Goal: Task Accomplishment & Management: Use online tool/utility

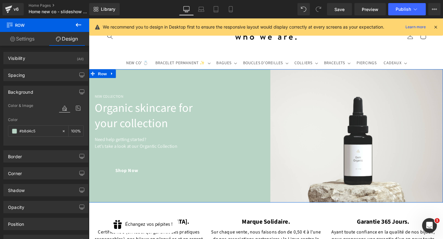
click at [224, 75] on div "New Collection Heading Organic skincare for your collection Heading Need help g…" at bounding box center [182, 142] width 186 height 140
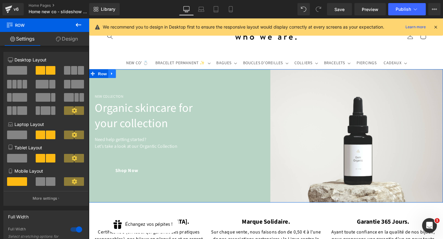
click at [111, 77] on icon at bounding box center [113, 76] width 4 height 5
click at [128, 76] on icon at bounding box center [129, 76] width 4 height 5
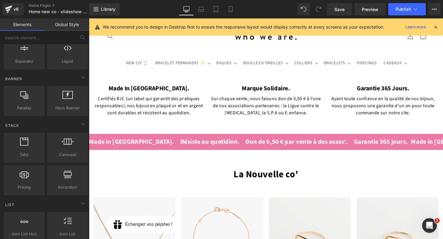
scroll to position [125, 0]
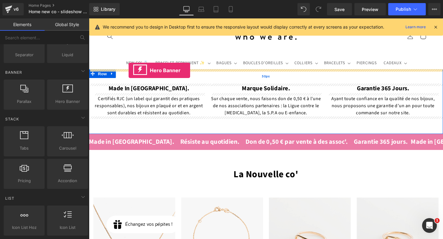
drag, startPoint x: 147, startPoint y: 106, endPoint x: 130, endPoint y: 73, distance: 37.7
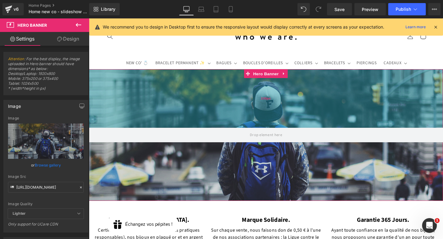
click at [130, 78] on div "200px" at bounding box center [275, 103] width 372 height 62
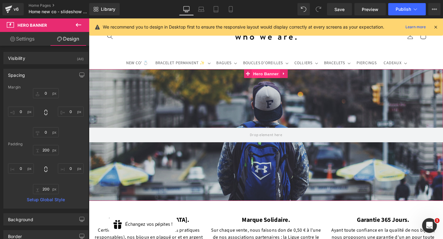
click at [263, 77] on span "Hero Banner" at bounding box center [275, 76] width 30 height 9
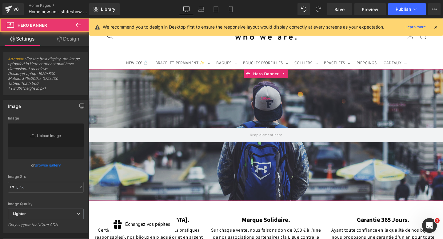
type input "[URL][DOMAIN_NAME]"
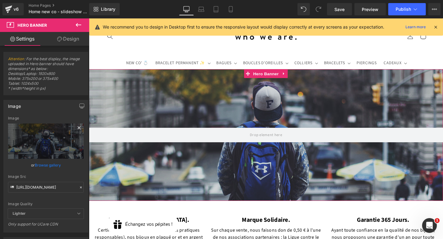
click at [76, 128] on icon at bounding box center [78, 127] width 7 height 7
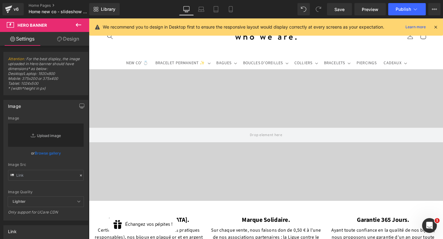
click at [55, 135] on link "Replace Image" at bounding box center [46, 135] width 76 height 23
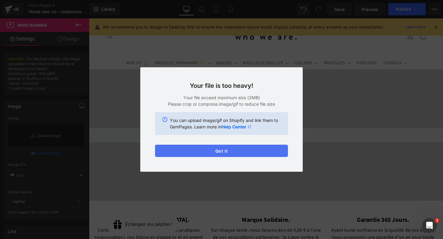
click at [223, 154] on button "Got it" at bounding box center [221, 151] width 133 height 12
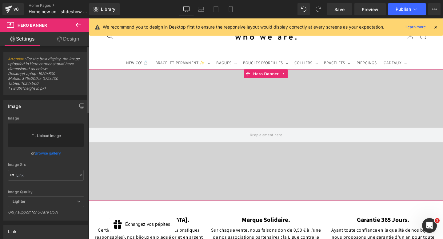
click at [54, 137] on link "Replace Image" at bounding box center [46, 135] width 76 height 23
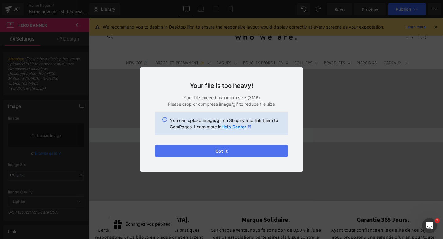
click at [217, 154] on button "Got it" at bounding box center [221, 151] width 133 height 12
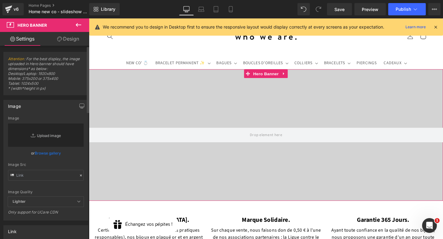
click at [43, 133] on link "Replace Image" at bounding box center [46, 135] width 76 height 23
type input "C:\fakepath\Beige Minimalist [DATE] Sale Promotional Banner (1920 x 800 px).png"
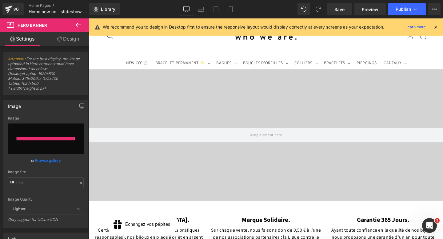
type input "[URL][DOMAIN_NAME]"
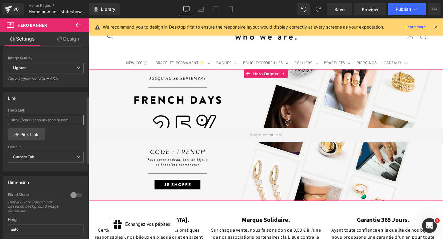
scroll to position [146, 0]
click at [18, 142] on div "Hero Link Pick Link Current Tab New Tab Open In Current Tab Current Tab New Tab" at bounding box center [46, 140] width 84 height 63
click at [20, 137] on link "Pick Link" at bounding box center [26, 135] width 37 height 12
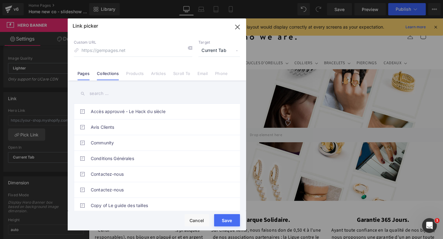
click at [111, 72] on link "Collections" at bounding box center [108, 75] width 22 height 9
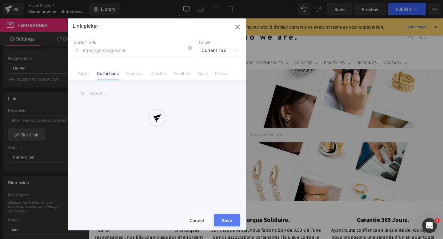
click at [111, 96] on div at bounding box center [157, 124] width 178 height 212
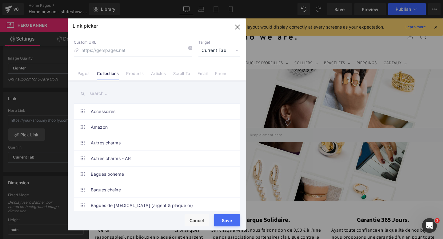
click at [106, 92] on input "text" at bounding box center [157, 94] width 166 height 14
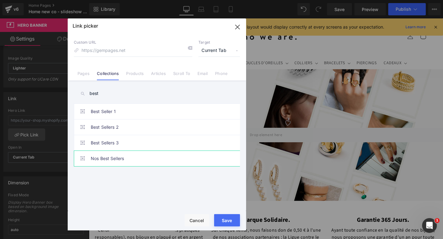
type input "best"
click at [108, 158] on link "Nos Best Sellers" at bounding box center [158, 158] width 135 height 15
type input "/collections/best-sellers"
click at [228, 221] on button "Save" at bounding box center [227, 220] width 26 height 12
type input "/collections/best-sellers"
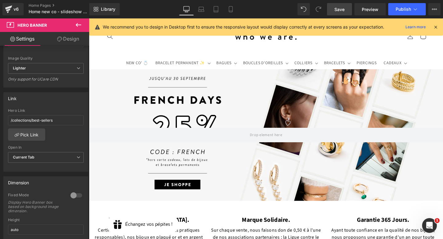
click at [348, 6] on link "Save" at bounding box center [339, 9] width 25 height 12
click at [341, 9] on span "Save" at bounding box center [340, 9] width 10 height 6
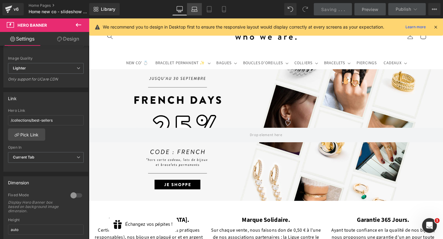
click at [196, 13] on link "Laptop" at bounding box center [194, 9] width 15 height 12
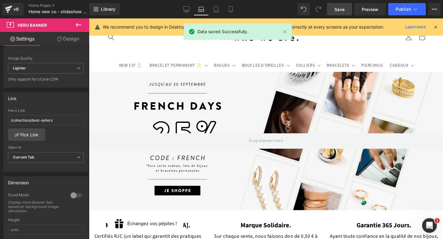
click at [340, 12] on link "Save" at bounding box center [339, 9] width 25 height 12
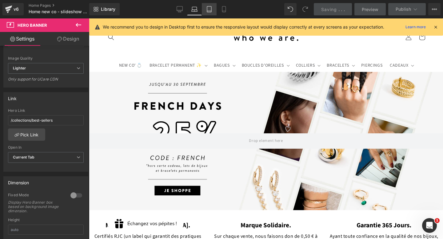
click at [210, 12] on icon at bounding box center [209, 9] width 4 height 6
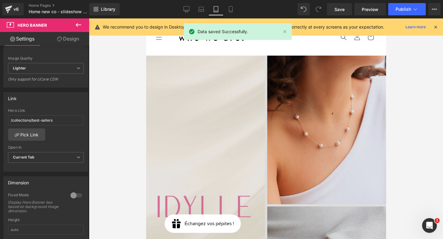
click at [230, 85] on img at bounding box center [266, 206] width 240 height 300
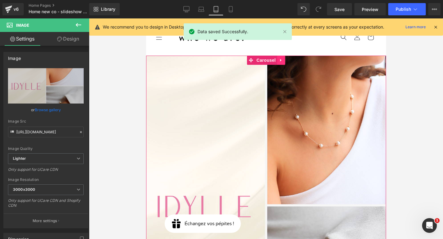
click at [280, 61] on icon at bounding box center [281, 60] width 4 height 5
click at [285, 61] on icon at bounding box center [285, 60] width 4 height 5
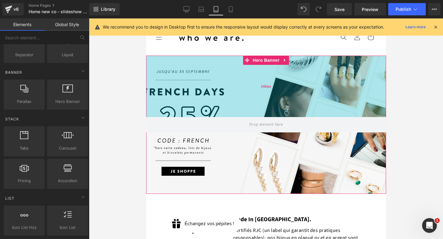
click at [248, 84] on div "200px" at bounding box center [266, 87] width 240 height 62
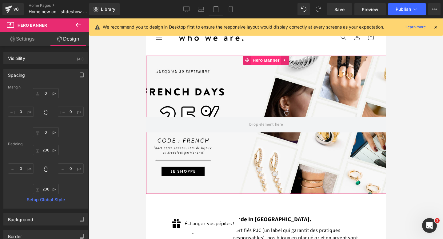
click at [257, 61] on span "Hero Banner" at bounding box center [266, 60] width 30 height 9
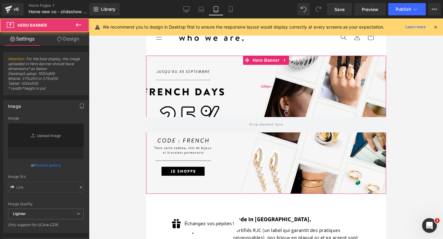
type input "[URL][DOMAIN_NAME]"
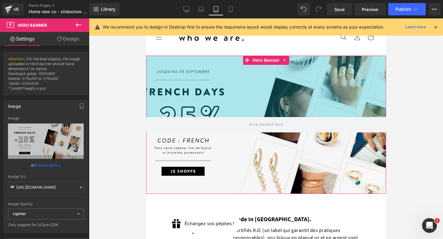
click at [198, 107] on div "200px" at bounding box center [266, 87] width 240 height 62
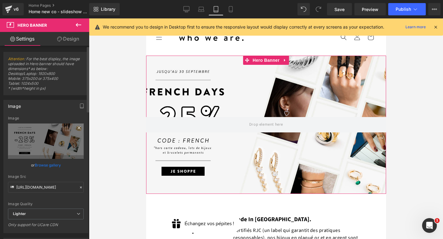
click at [78, 128] on icon at bounding box center [78, 127] width 7 height 7
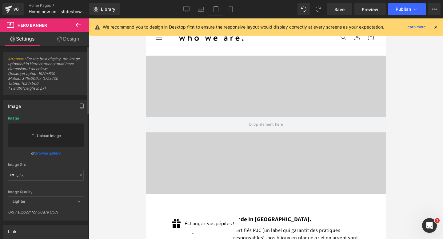
click at [58, 129] on link "Replace Image" at bounding box center [46, 135] width 76 height 23
type input "C:\fakepath\Beige Minimalist [DATE] Sale Promotional Banner (1024 x 500 px).png"
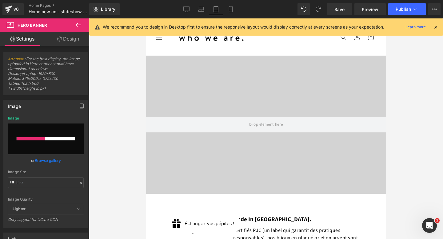
type input "[URL][DOMAIN_NAME]"
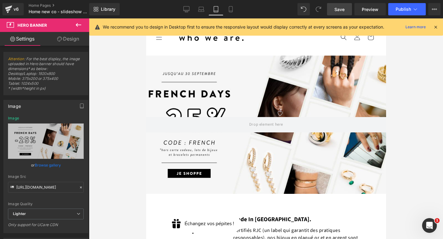
click at [339, 12] on link "Save" at bounding box center [339, 9] width 25 height 12
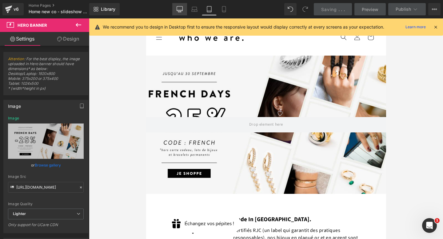
scroll to position [58, 0]
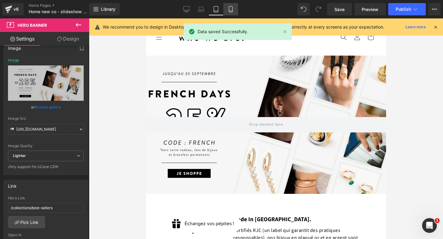
click at [230, 10] on icon at bounding box center [231, 9] width 6 height 6
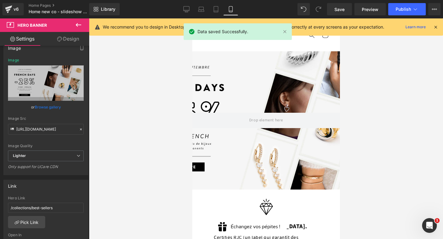
type input "[URL][DOMAIN_NAME]"
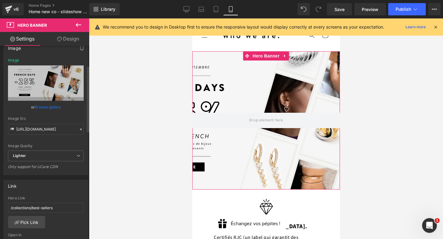
scroll to position [0, 0]
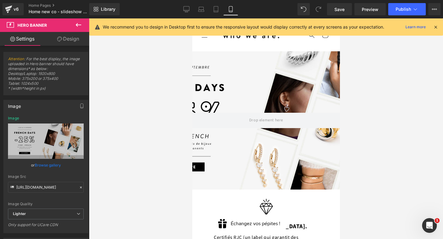
click at [370, 88] on div at bounding box center [266, 128] width 354 height 221
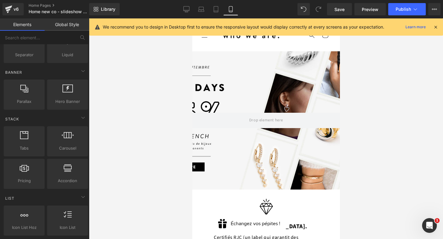
click at [192, 18] on div "200px" at bounding box center [192, 18] width 0 height 0
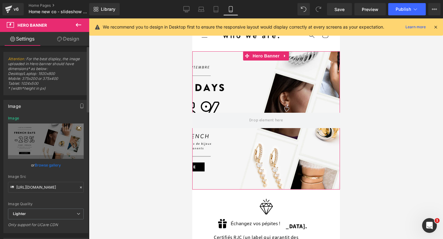
click at [75, 124] on icon at bounding box center [78, 127] width 7 height 7
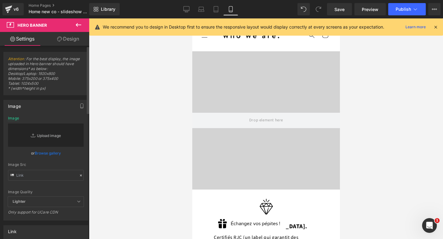
click at [55, 133] on link "Replace Image" at bounding box center [46, 135] width 76 height 23
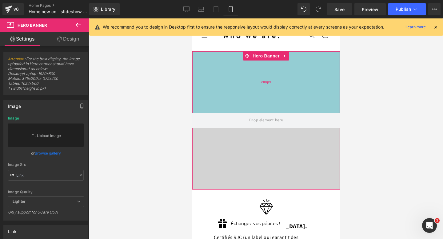
click at [208, 83] on div "200px" at bounding box center [266, 82] width 148 height 62
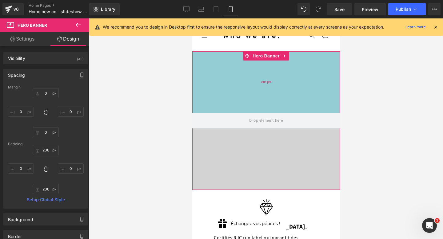
type input "201px"
click at [226, 56] on div "201px" at bounding box center [266, 82] width 148 height 62
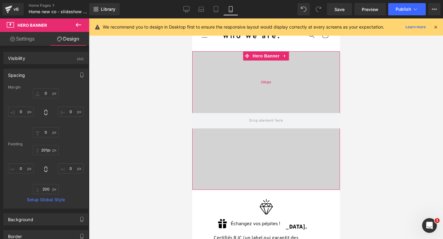
click at [224, 62] on div "201px" at bounding box center [266, 82] width 148 height 62
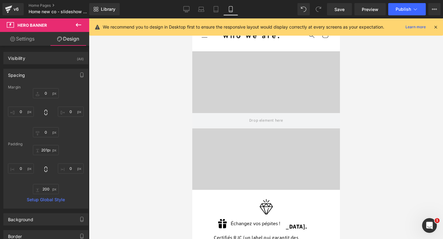
click at [81, 24] on icon at bounding box center [78, 24] width 7 height 7
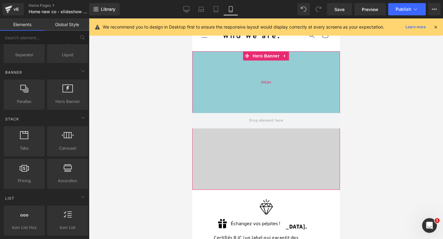
click at [229, 95] on div "201px" at bounding box center [266, 82] width 148 height 62
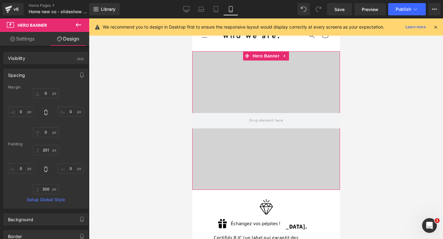
click at [23, 34] on link "Settings" at bounding box center [22, 39] width 45 height 14
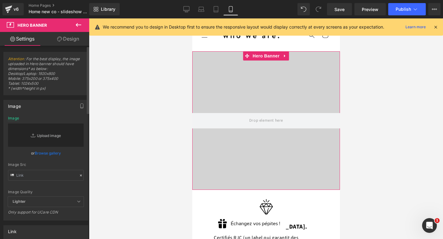
click at [47, 134] on link "Replace Image" at bounding box center [46, 135] width 76 height 23
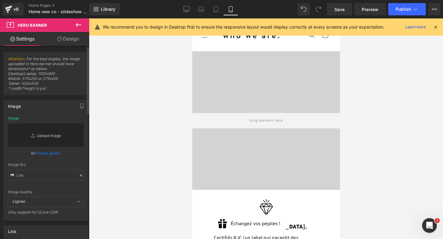
type input "C:\fakepath\Beige Minimalist [DATE] Sale Promotional Banner (1080 x 1350 px) (3…"
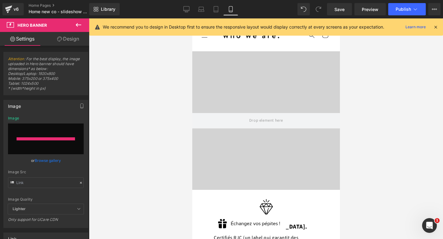
type input "[URL][DOMAIN_NAME]"
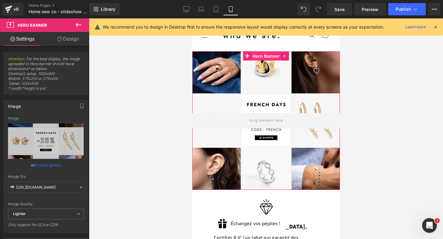
click at [263, 58] on span "Hero Banner" at bounding box center [266, 56] width 30 height 9
click at [78, 38] on link "Design" at bounding box center [68, 39] width 45 height 14
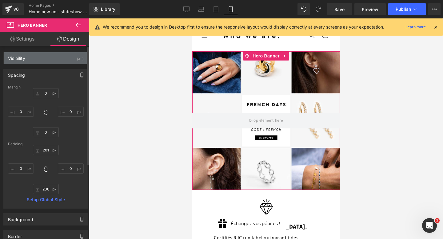
type input "0"
type input "201"
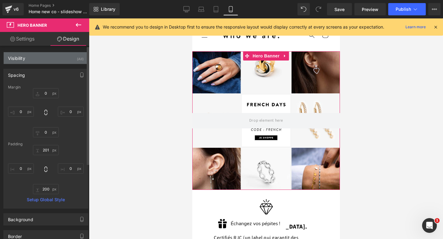
type input "0"
type input "200"
type input "0"
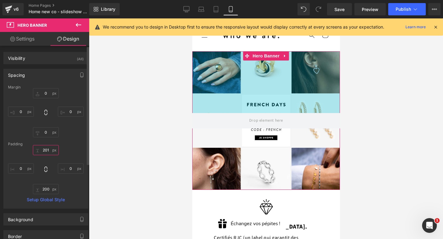
click at [48, 149] on input "201" at bounding box center [46, 150] width 26 height 10
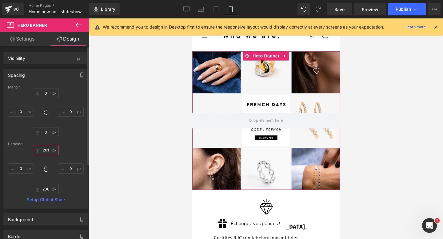
click at [48, 149] on input "201" at bounding box center [46, 150] width 26 height 10
type input "0"
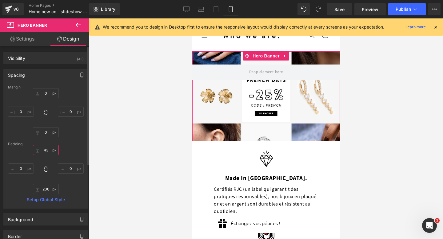
type input "4"
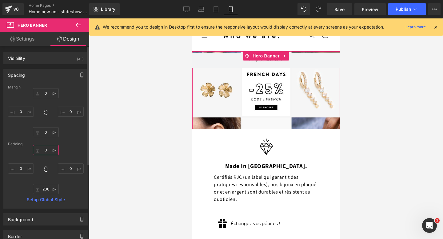
type input "1"
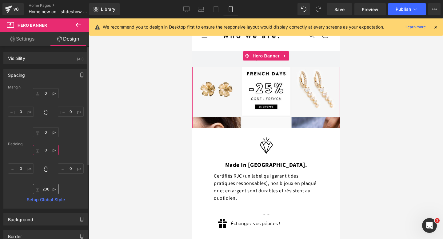
type input "0"
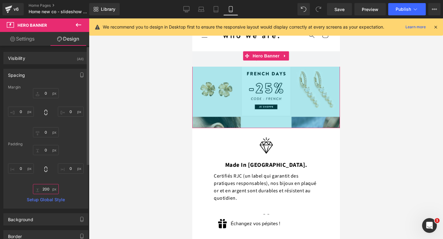
click at [43, 187] on input "200" at bounding box center [46, 189] width 26 height 10
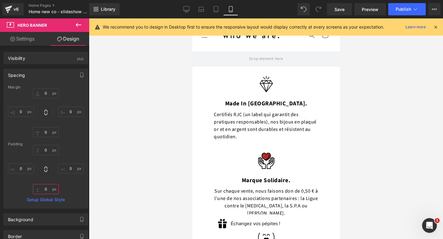
type input "200"
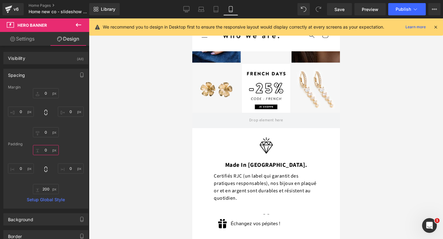
type input "1"
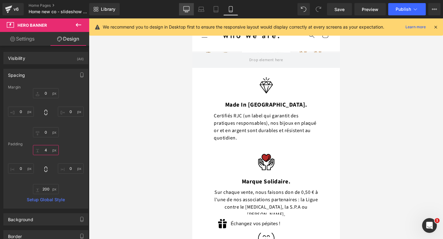
type input "4"
click at [185, 9] on icon at bounding box center [186, 9] width 6 height 6
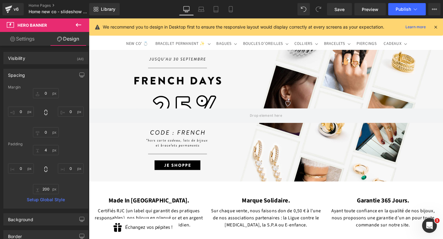
type input "0"
type input "200"
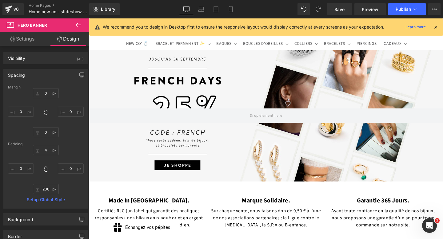
type input "0"
type input "200"
type input "0"
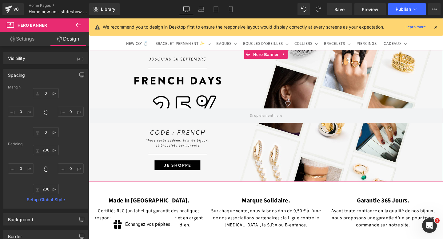
click at [187, 86] on div at bounding box center [275, 121] width 372 height 138
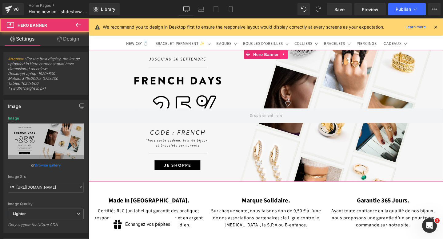
click at [294, 57] on icon at bounding box center [294, 56] width 4 height 5
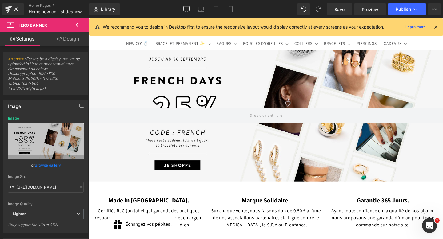
click at [80, 22] on icon at bounding box center [78, 24] width 7 height 7
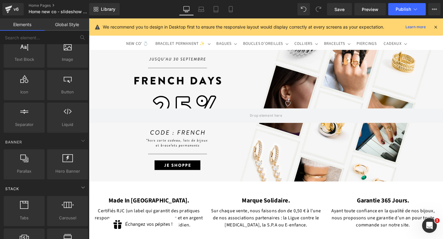
scroll to position [0, 0]
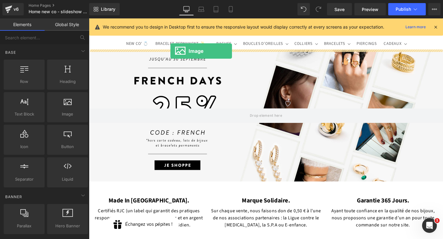
drag, startPoint x: 153, startPoint y: 127, endPoint x: 175, endPoint y: 53, distance: 77.4
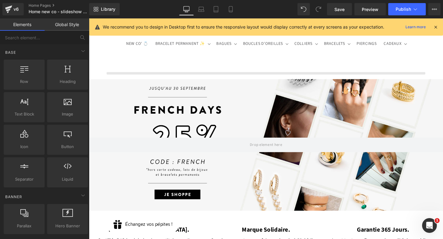
scroll to position [51, 0]
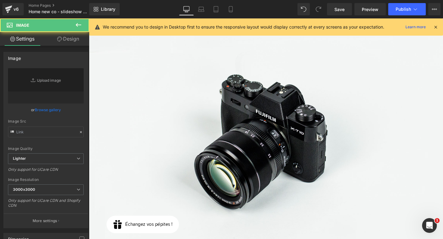
type input "//[DOMAIN_NAME][URL]"
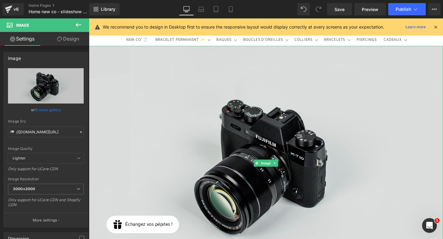
scroll to position [0, 0]
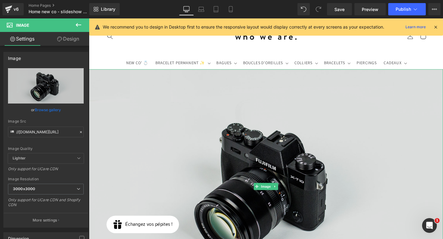
click at [173, 90] on img at bounding box center [275, 195] width 372 height 247
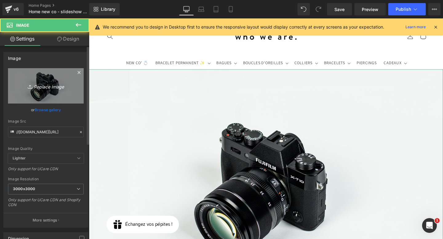
click at [36, 78] on link "Replace Image" at bounding box center [46, 85] width 76 height 35
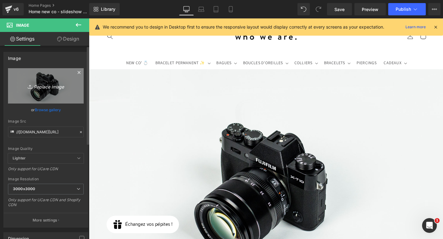
type input "C:\fakepath\Beige Minimalist [DATE] Sale Promotional Banner (1920 x 800 px).png"
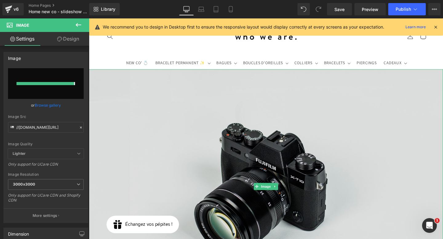
type input "[URL][DOMAIN_NAME]"
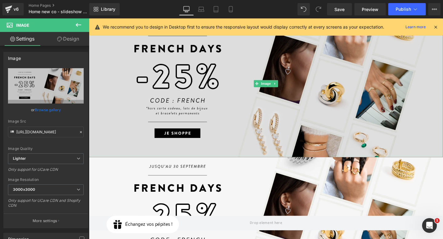
scroll to position [88, 0]
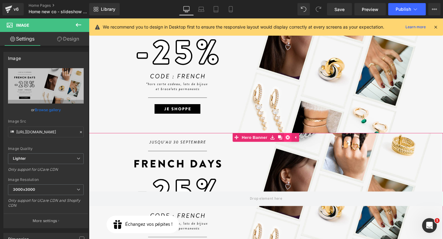
click at [296, 143] on icon at bounding box center [298, 144] width 4 height 4
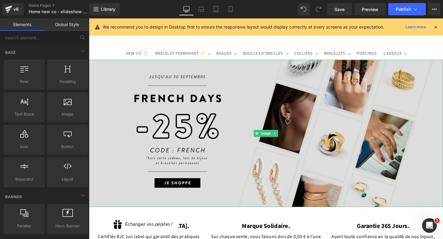
scroll to position [1, 0]
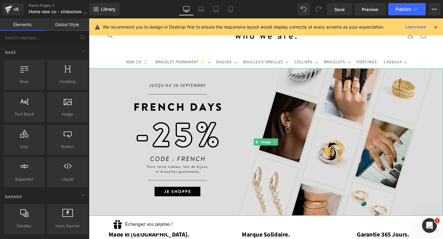
click at [214, 114] on img at bounding box center [275, 148] width 372 height 155
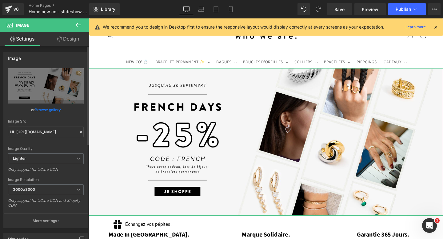
click at [78, 72] on icon at bounding box center [78, 72] width 7 height 7
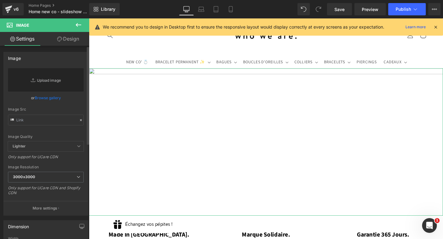
click at [58, 77] on link "Replace Image" at bounding box center [46, 79] width 76 height 23
type input "C:\fakepath\Beige Minimalist [DATE] Sale Promotional Banner (1920 x 800 px) (1)…"
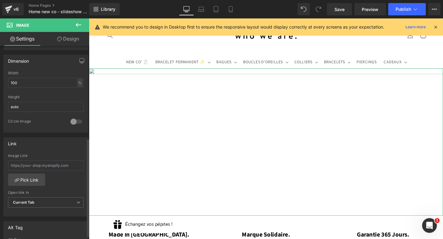
scroll to position [182, 0]
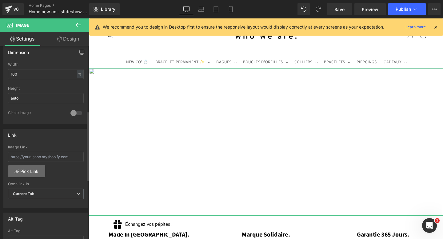
click at [18, 170] on link "Pick Link" at bounding box center [26, 171] width 37 height 12
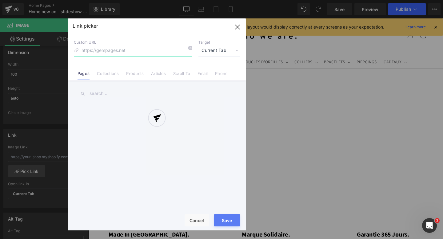
type input "[URL][DOMAIN_NAME]"
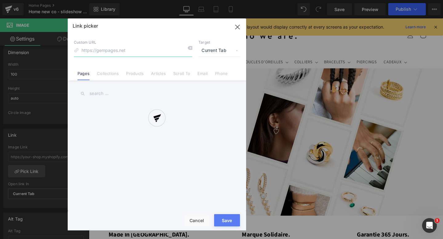
scroll to position [187, 0]
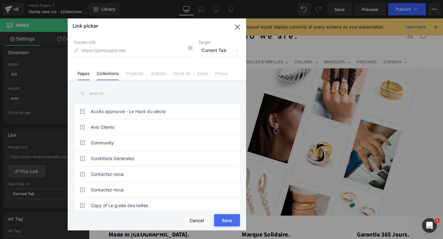
click at [112, 75] on link "Collections" at bounding box center [108, 75] width 22 height 9
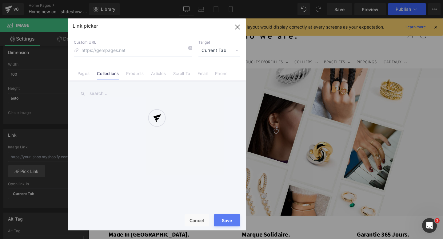
click at [114, 92] on div at bounding box center [157, 124] width 178 height 212
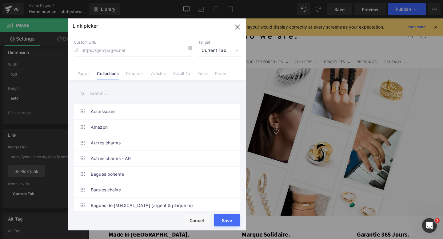
click at [107, 95] on input "text" at bounding box center [157, 94] width 166 height 14
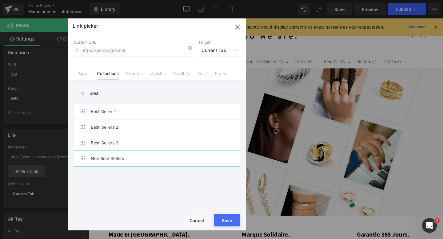
type input "best"
click at [100, 158] on link "Nos Best Sellers" at bounding box center [158, 158] width 135 height 15
type input "/collections/best-sellers"
click at [235, 222] on button "Save" at bounding box center [227, 220] width 26 height 12
type input "/collections/best-sellers"
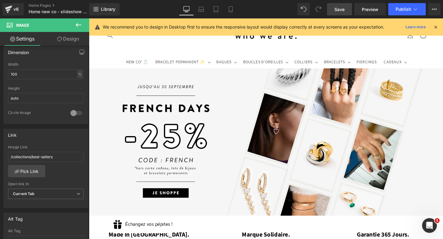
click at [333, 12] on link "Save" at bounding box center [339, 9] width 25 height 12
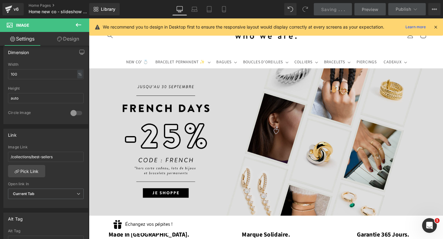
scroll to position [0, 0]
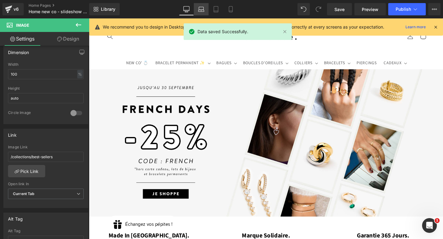
click at [205, 9] on link "Laptop" at bounding box center [201, 9] width 15 height 12
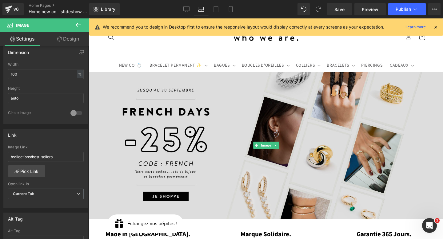
click at [151, 95] on img at bounding box center [266, 146] width 354 height 148
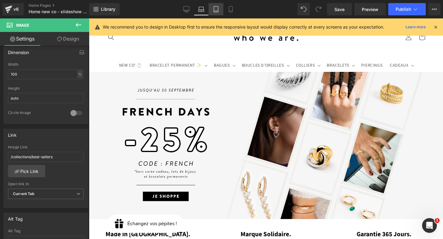
click at [215, 12] on icon at bounding box center [216, 9] width 4 height 6
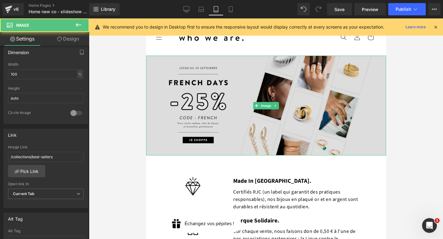
click at [224, 74] on img at bounding box center [266, 106] width 240 height 100
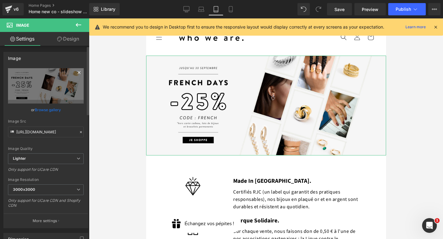
click at [78, 73] on icon at bounding box center [79, 72] width 3 height 3
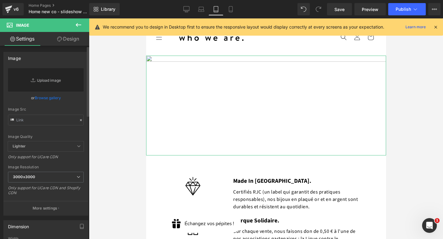
click at [57, 80] on link "Replace Image" at bounding box center [46, 79] width 76 height 23
type input "C:\fakepath\Beige Minimalist [DATE] Sale Promotional Banner (1024 x 500 px).png"
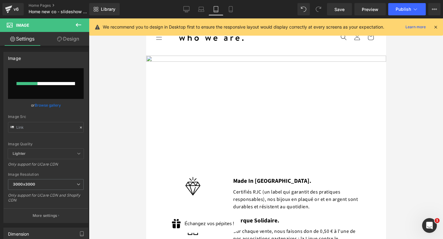
type input "[URL][DOMAIN_NAME]"
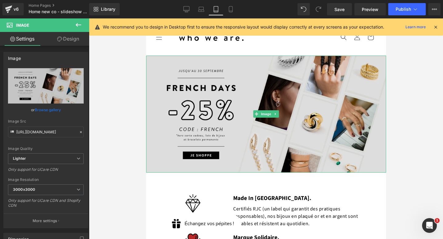
click at [316, 63] on img at bounding box center [266, 114] width 240 height 117
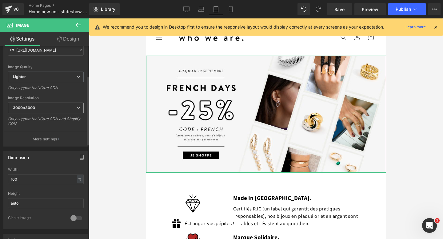
scroll to position [142, 0]
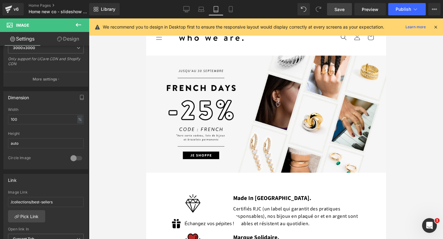
click at [337, 8] on span "Save" at bounding box center [340, 9] width 10 height 6
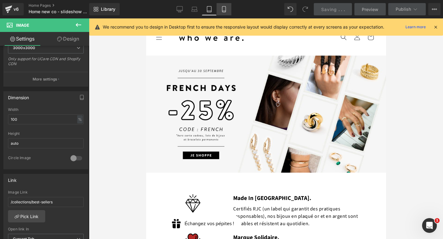
click at [226, 12] on icon at bounding box center [223, 9] width 3 height 6
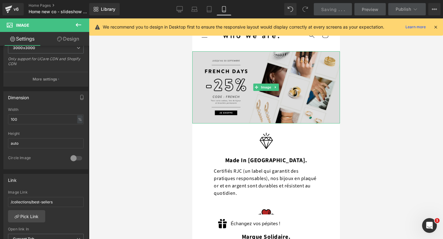
click at [238, 106] on img at bounding box center [266, 87] width 148 height 72
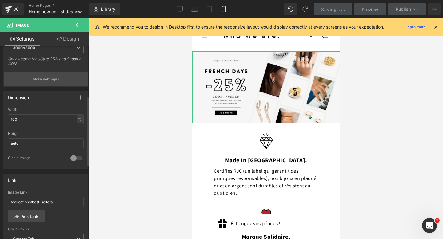
scroll to position [0, 0]
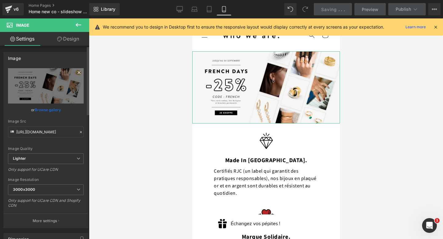
click at [75, 72] on icon at bounding box center [78, 72] width 7 height 7
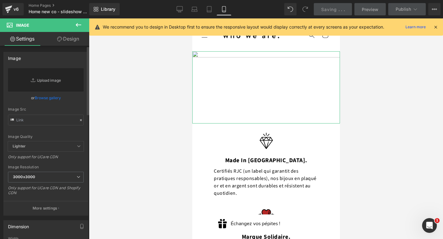
click at [59, 73] on link "Replace Image" at bounding box center [46, 79] width 76 height 23
click at [181, 11] on icon at bounding box center [180, 11] width 2 height 1
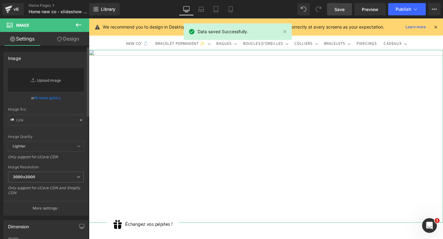
click at [71, 74] on link "Replace Image" at bounding box center [46, 79] width 76 height 23
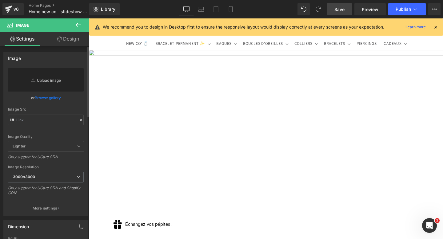
type input "C:\fakepath\Beige Minimalist [DATE] Sale Promotional Banner (1920 x 800 px) (1)…"
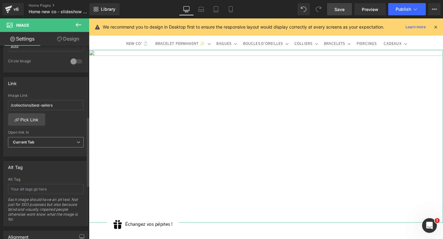
scroll to position [262, 0]
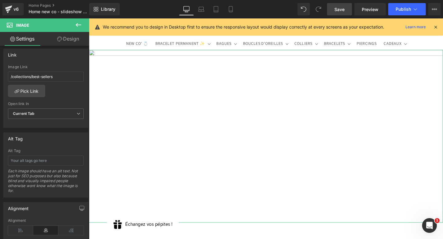
click at [70, 39] on link "Design" at bounding box center [68, 39] width 45 height 14
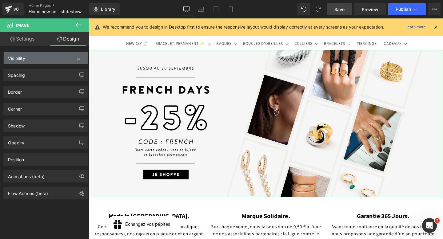
click at [48, 57] on div "Visibility (All)" at bounding box center [46, 58] width 84 height 12
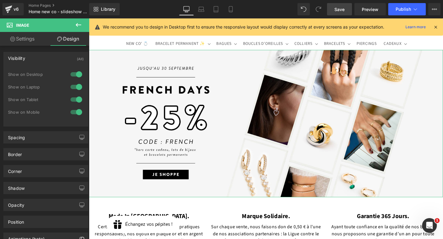
click at [75, 99] on div at bounding box center [76, 100] width 15 height 10
click at [74, 110] on div at bounding box center [76, 112] width 15 height 10
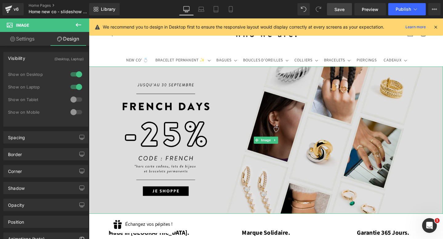
scroll to position [0, 0]
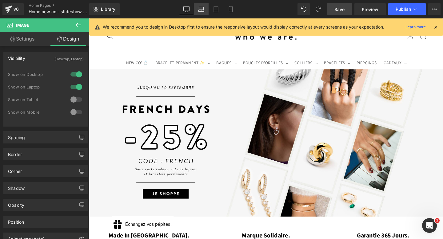
click at [202, 10] on icon at bounding box center [201, 9] width 6 height 6
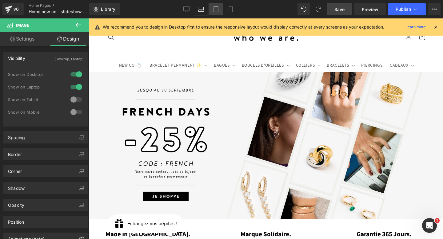
click at [216, 10] on icon at bounding box center [216, 9] width 6 height 6
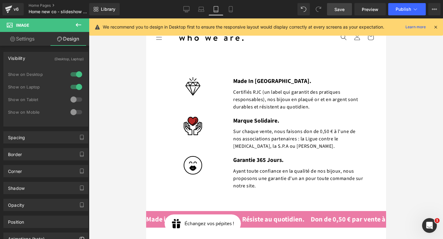
click at [73, 26] on button at bounding box center [79, 25] width 22 height 14
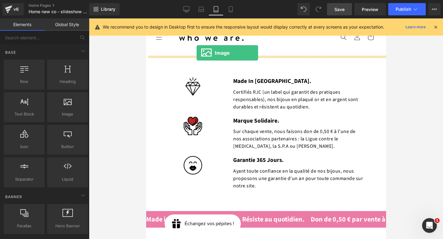
drag, startPoint x: 209, startPoint y: 135, endPoint x: 196, endPoint y: 52, distance: 84.1
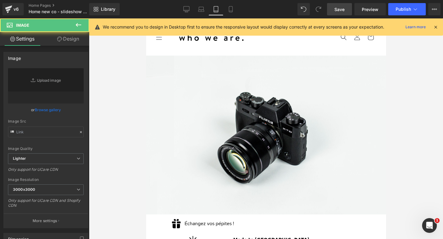
type input "//[DOMAIN_NAME][URL]"
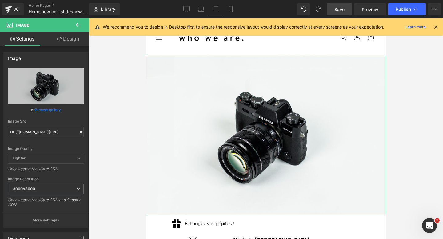
click at [69, 41] on link "Design" at bounding box center [68, 39] width 45 height 14
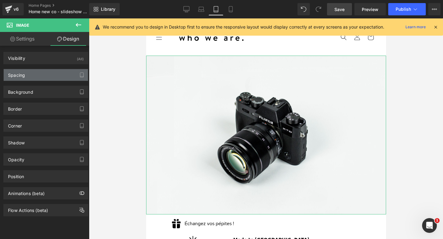
click at [53, 75] on div "Spacing" at bounding box center [46, 75] width 84 height 12
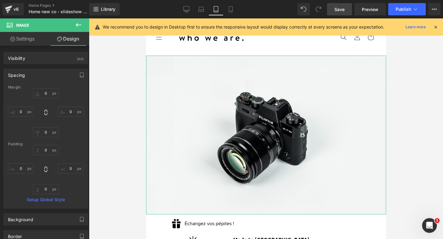
type input "0"
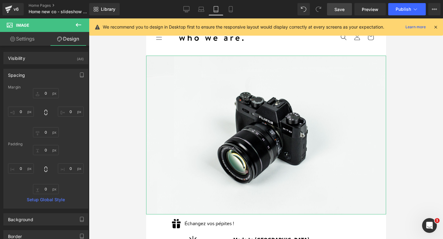
type input "0"
click at [53, 57] on div "Visibility (All)" at bounding box center [46, 58] width 84 height 12
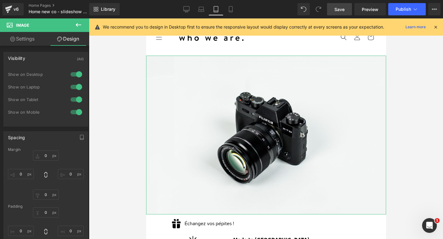
click at [77, 88] on div at bounding box center [76, 87] width 15 height 10
click at [76, 72] on div at bounding box center [76, 75] width 15 height 10
click at [77, 112] on div at bounding box center [76, 112] width 15 height 10
click at [30, 40] on link "Settings" at bounding box center [22, 39] width 45 height 14
type input "auto"
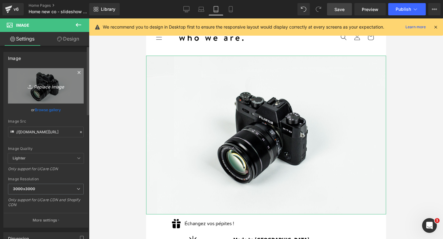
click at [47, 89] on icon "Replace Image" at bounding box center [45, 86] width 49 height 8
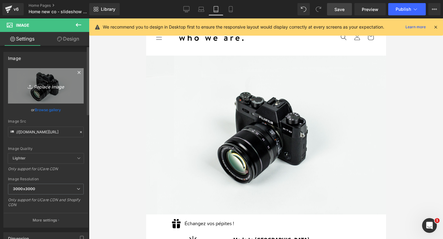
type input "C:\fakepath\Beige Minimalist [DATE] Sale Promotional Banner (1024 x 500 px).png"
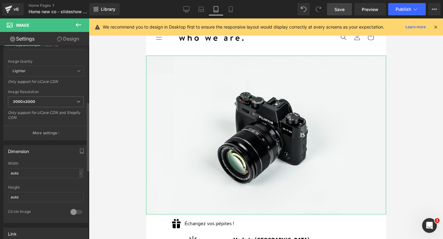
scroll to position [158, 0]
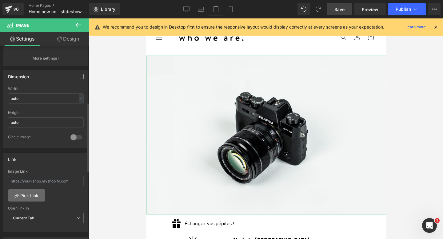
click at [31, 195] on link "Pick Link" at bounding box center [26, 196] width 37 height 12
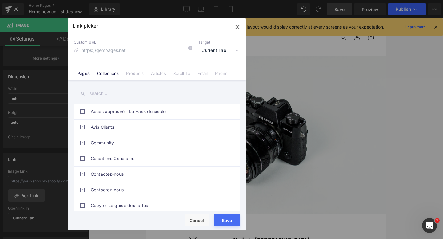
click at [115, 74] on link "Collections" at bounding box center [108, 75] width 22 height 9
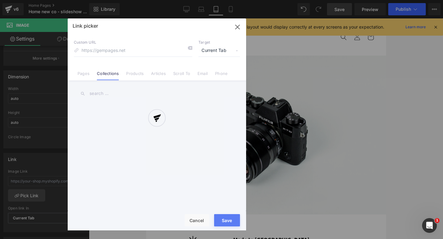
type input "[URL][DOMAIN_NAME]"
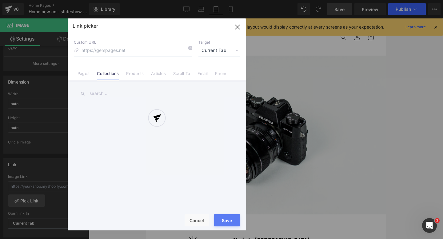
scroll to position [163, 0]
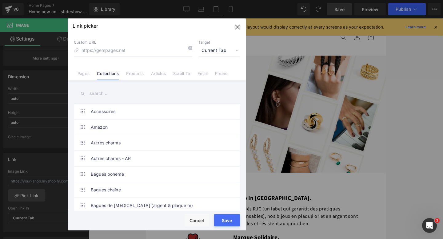
click at [111, 95] on input "text" at bounding box center [157, 94] width 166 height 14
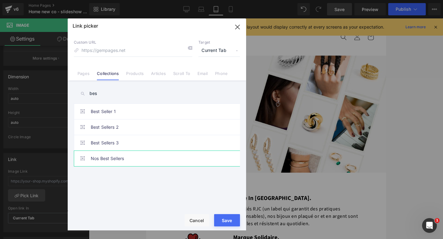
type input "bes"
click at [152, 165] on link "Nos Best Sellers" at bounding box center [158, 158] width 135 height 15
type input "/collections/best-sellers"
drag, startPoint x: 222, startPoint y: 222, endPoint x: 58, endPoint y: 6, distance: 270.7
click at [222, 222] on button "Save" at bounding box center [227, 220] width 26 height 12
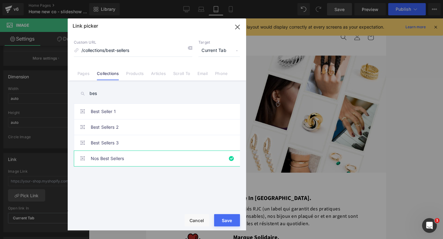
type input "/collections/best-sellers"
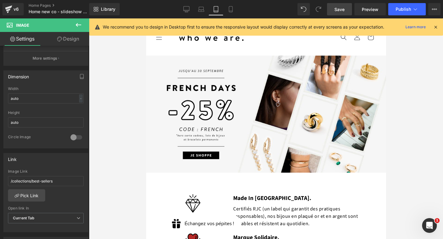
click at [341, 14] on link "Save" at bounding box center [339, 9] width 25 height 12
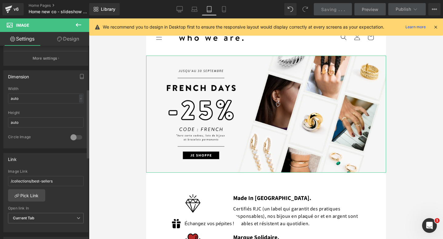
scroll to position [0, 0]
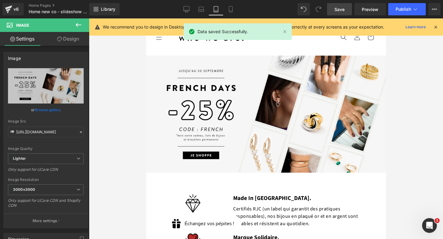
click at [337, 9] on span "Save" at bounding box center [340, 9] width 10 height 6
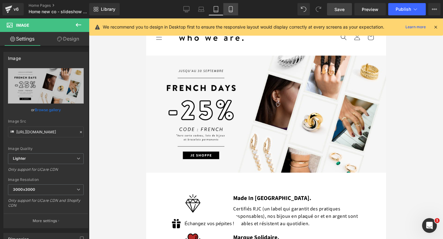
click at [231, 9] on icon at bounding box center [231, 9] width 6 height 6
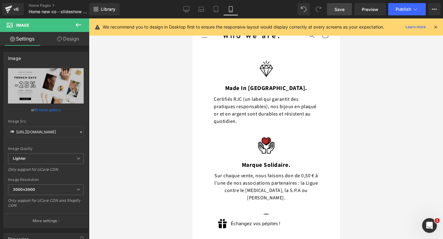
click at [81, 24] on icon at bounding box center [78, 24] width 7 height 7
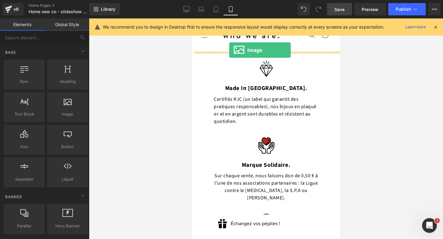
drag, startPoint x: 263, startPoint y: 122, endPoint x: 229, endPoint y: 50, distance: 79.7
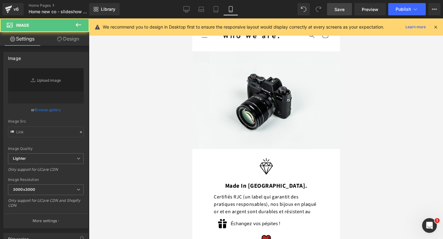
type input "//[DOMAIN_NAME][URL]"
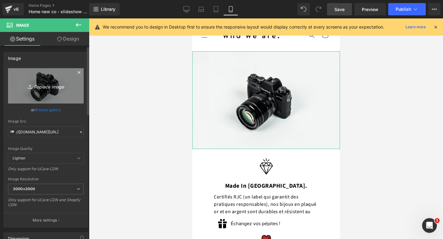
click at [55, 74] on link "Replace Image" at bounding box center [46, 85] width 76 height 35
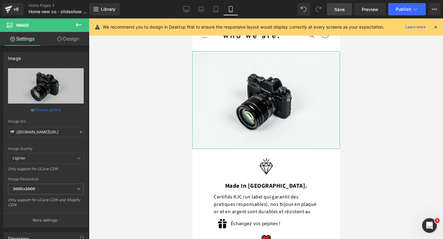
click at [74, 36] on link "Design" at bounding box center [68, 39] width 45 height 14
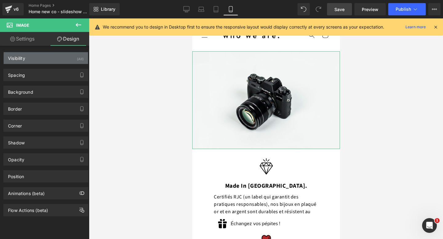
click at [54, 54] on div "Visibility (All)" at bounding box center [46, 58] width 84 height 12
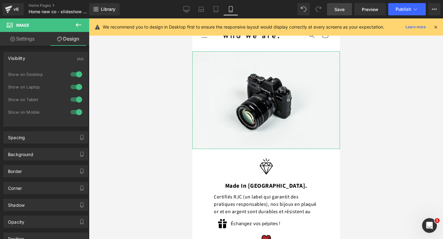
click at [71, 72] on div at bounding box center [76, 75] width 15 height 10
drag, startPoint x: 71, startPoint y: 86, endPoint x: 71, endPoint y: 90, distance: 3.7
click at [71, 86] on div at bounding box center [76, 87] width 15 height 10
click at [72, 99] on div at bounding box center [76, 100] width 15 height 10
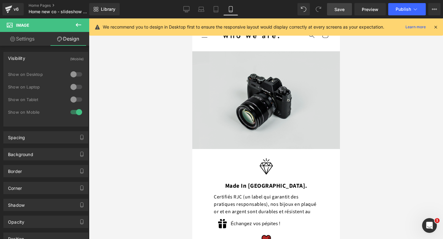
click at [216, 90] on img at bounding box center [266, 100] width 148 height 98
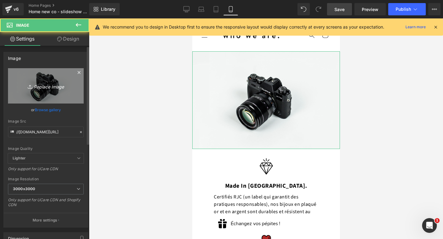
click at [49, 73] on link "Replace Image" at bounding box center [46, 85] width 76 height 35
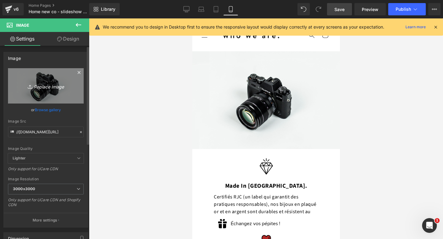
type input "C:\fakepath\Beige Minimalist [DATE] Sale Promotional Banner (1080 x 1350 px) (3…"
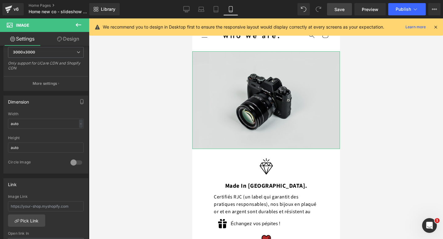
scroll to position [178, 0]
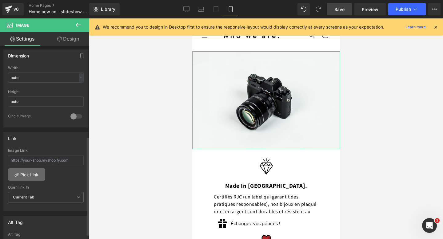
type input "[URL][DOMAIN_NAME]"
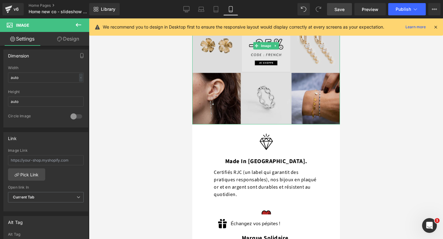
scroll to position [84, 0]
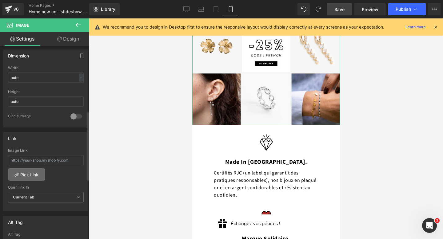
click at [27, 178] on link "Pick Link" at bounding box center [26, 175] width 37 height 12
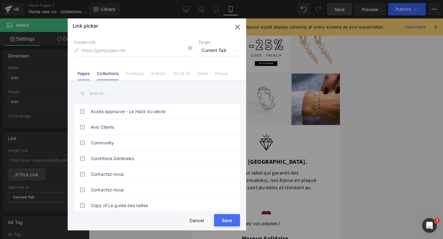
click at [113, 75] on link "Collections" at bounding box center [108, 75] width 22 height 9
click at [112, 95] on input "text" at bounding box center [157, 94] width 166 height 14
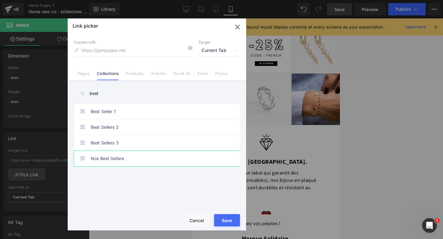
type input "best"
click at [118, 153] on link "Nos Best Sellers" at bounding box center [158, 158] width 135 height 15
type input "/collections/best-sellers"
click at [226, 222] on button "Save" at bounding box center [227, 220] width 26 height 12
type input "/collections/best-sellers"
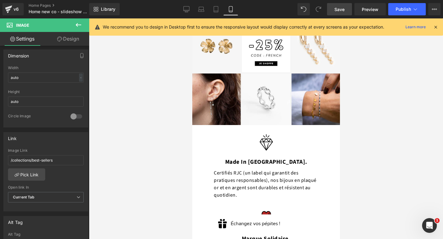
click at [339, 9] on span "Save" at bounding box center [340, 9] width 10 height 6
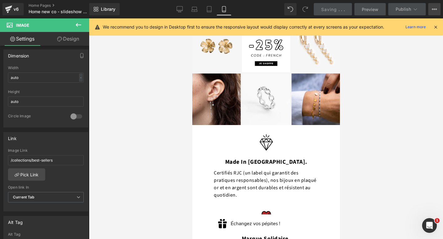
click at [435, 8] on icon at bounding box center [434, 9] width 5 height 5
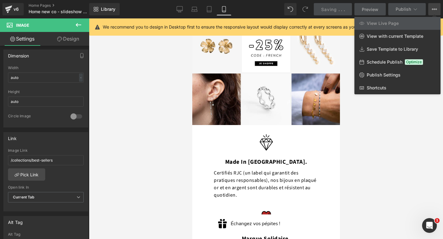
click at [436, 10] on icon at bounding box center [437, 9] width 2 height 1
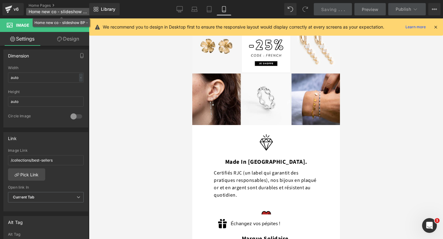
click at [54, 11] on span "Home new co - slideshow BP -" at bounding box center [58, 11] width 59 height 5
click at [53, 10] on span "Home new co - slideshow BP -" at bounding box center [58, 11] width 59 height 5
click at [71, 12] on span "Home new co - slideshow BP -" at bounding box center [58, 11] width 59 height 5
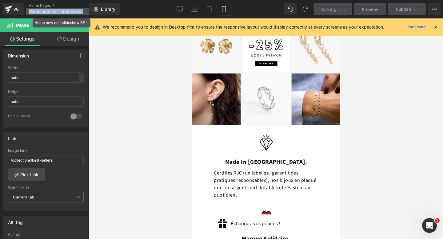
click at [71, 12] on span "Home new co - slideshow BP -" at bounding box center [58, 11] width 59 height 5
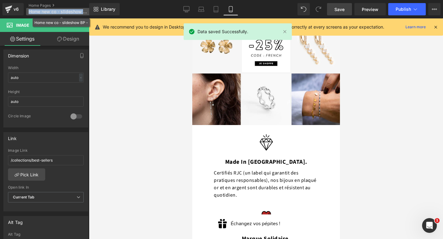
click at [78, 10] on span "Home new co - slideshow BP -" at bounding box center [58, 11] width 59 height 5
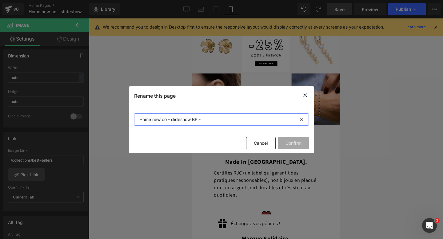
drag, startPoint x: 213, startPoint y: 120, endPoint x: 175, endPoint y: 118, distance: 38.2
click at [175, 118] on input "Home new co - slideshow BP -" at bounding box center [221, 120] width 175 height 12
type input "H"
type input "Home - French Days - [DATE]"
click at [295, 143] on button "Confirm" at bounding box center [293, 143] width 31 height 12
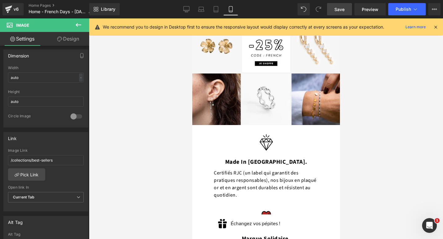
click at [341, 11] on span "Save" at bounding box center [340, 9] width 10 height 6
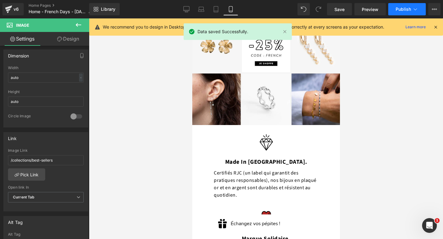
click at [410, 10] on span "Publish" at bounding box center [403, 9] width 15 height 5
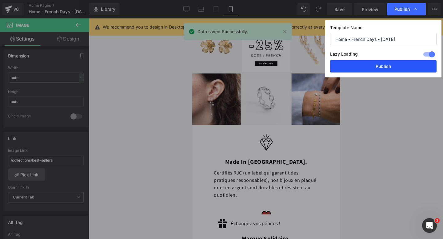
click at [382, 67] on button "Publish" at bounding box center [383, 66] width 106 height 12
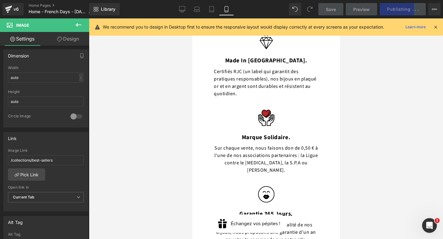
scroll to position [218, 0]
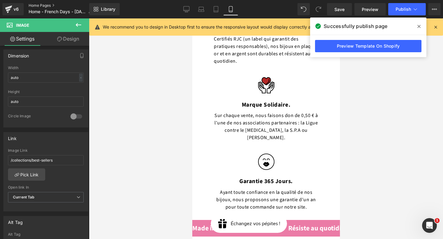
click at [31, 5] on link "Home Pages" at bounding box center [63, 5] width 69 height 5
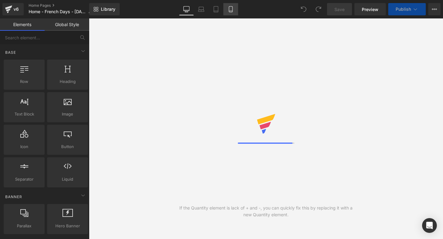
click at [232, 10] on icon at bounding box center [231, 9] width 6 height 6
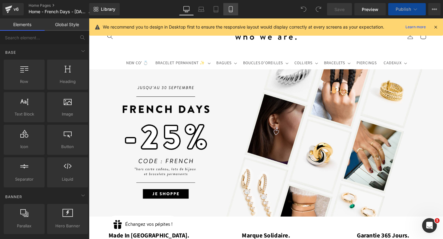
click at [232, 10] on icon at bounding box center [231, 9] width 6 height 6
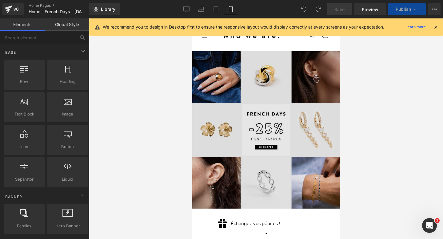
click at [263, 81] on img at bounding box center [266, 130] width 148 height 158
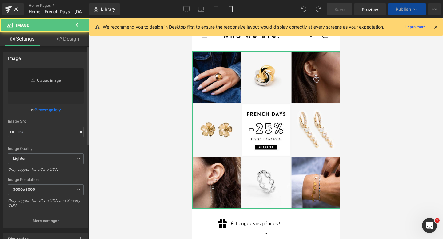
scroll to position [33, 0]
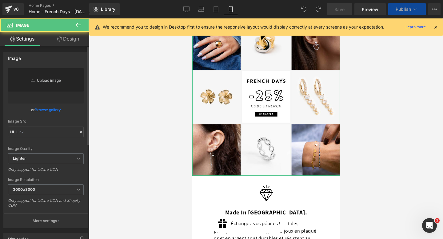
click at [76, 73] on icon at bounding box center [79, 71] width 7 height 7
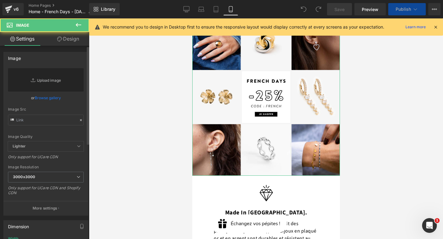
click at [64, 78] on link "Replace Image" at bounding box center [46, 79] width 76 height 23
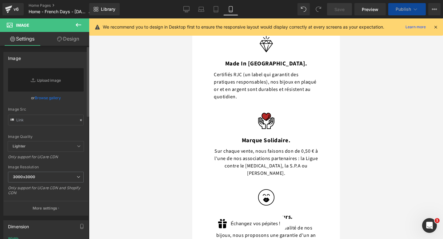
type input "C:\fakepath\Beige Minimalist Mother's Day Sale Promotional Banner (1080 x 1350 …"
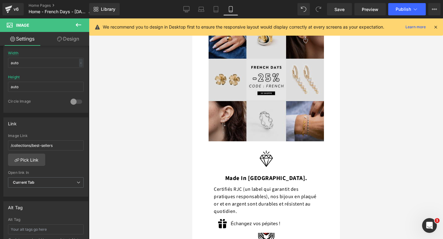
scroll to position [0, 0]
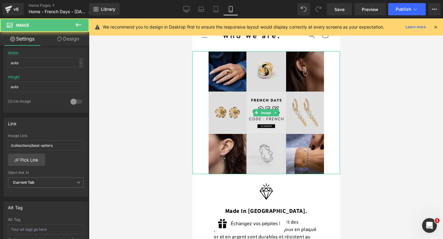
click at [231, 101] on img at bounding box center [265, 112] width 115 height 123
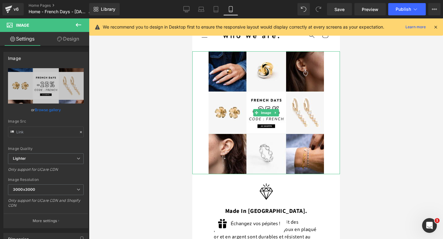
click at [206, 93] on link at bounding box center [266, 112] width 148 height 123
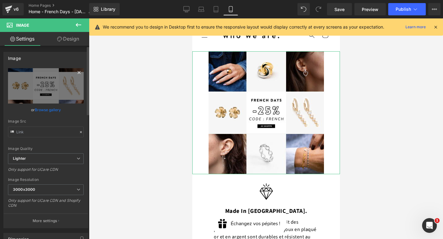
click at [76, 71] on icon at bounding box center [78, 72] width 7 height 7
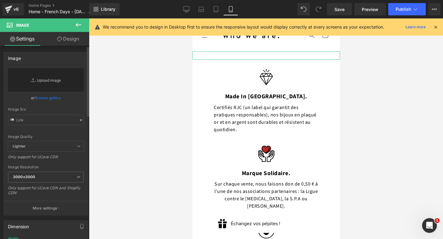
click at [56, 81] on link "Replace Image" at bounding box center [46, 79] width 76 height 23
click at [63, 80] on link "Replace Image" at bounding box center [46, 79] width 76 height 23
type input "C:\fakepath\Beige Minimalist Mother's Day Sale Promotional Banner (1080 x 1350 …"
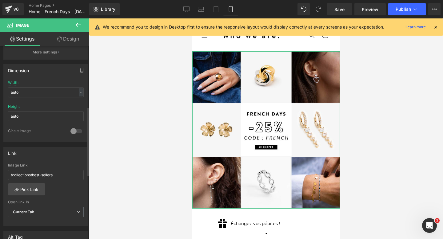
scroll to position [171, 0]
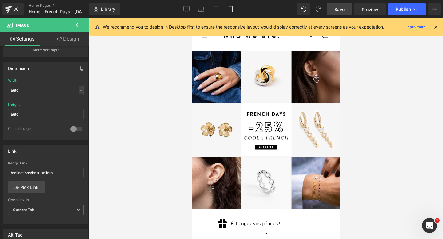
click at [335, 10] on link "Save" at bounding box center [339, 9] width 25 height 12
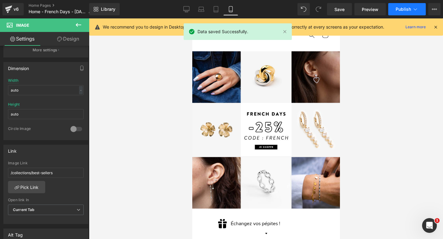
click at [414, 10] on icon at bounding box center [415, 9] width 6 height 6
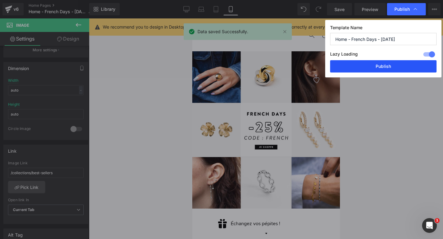
click at [382, 62] on button "Publish" at bounding box center [383, 66] width 106 height 12
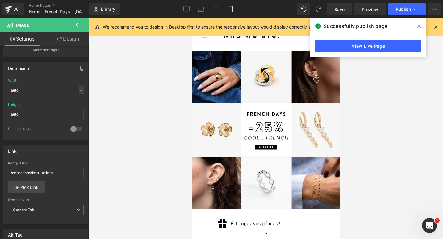
click at [117, 118] on div at bounding box center [266, 128] width 354 height 221
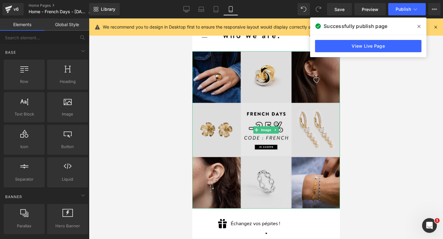
click at [226, 115] on img at bounding box center [266, 130] width 148 height 158
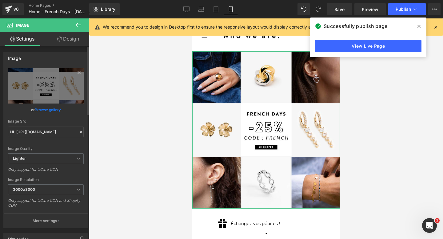
click at [75, 72] on icon at bounding box center [78, 72] width 7 height 7
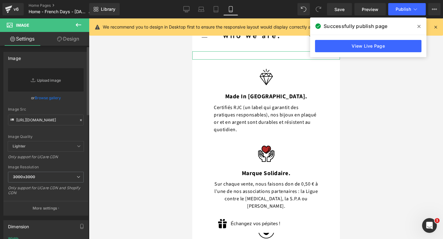
click at [54, 77] on link "Replace Image" at bounding box center [46, 79] width 76 height 23
type input "C:\fakepath\Beige Minimalist Mother's Day Sale Promotional Banner (1080 x 1350 …"
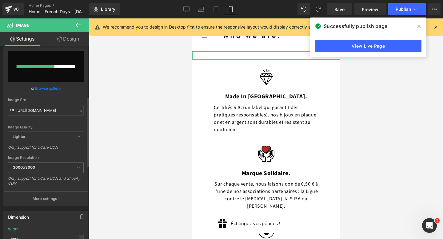
scroll to position [0, 0]
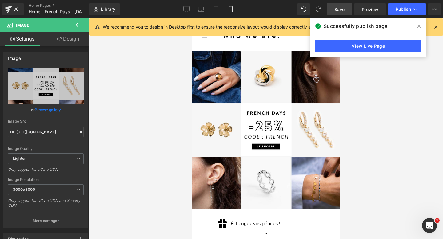
click at [345, 12] on link "Save" at bounding box center [339, 9] width 25 height 12
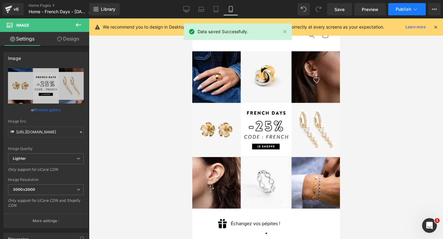
click at [414, 10] on icon at bounding box center [415, 9] width 6 height 6
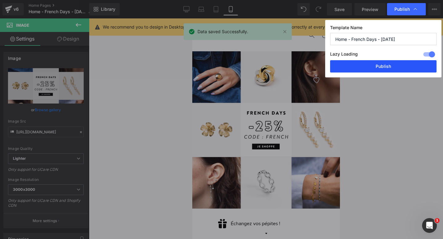
click at [397, 68] on button "Publish" at bounding box center [383, 66] width 106 height 12
